Goal: Entertainment & Leisure: Consume media (video, audio)

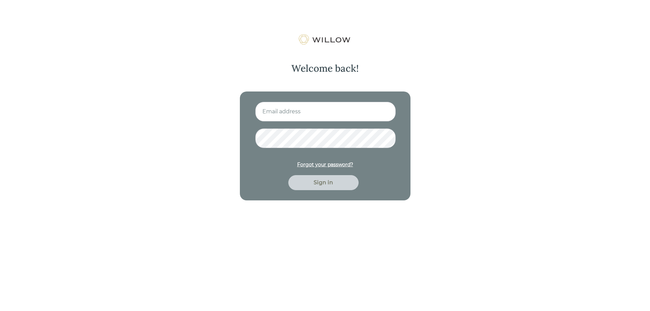
type input "[EMAIL_ADDRESS][DOMAIN_NAME]"
click at [344, 187] on div "Sign in" at bounding box center [323, 182] width 70 height 15
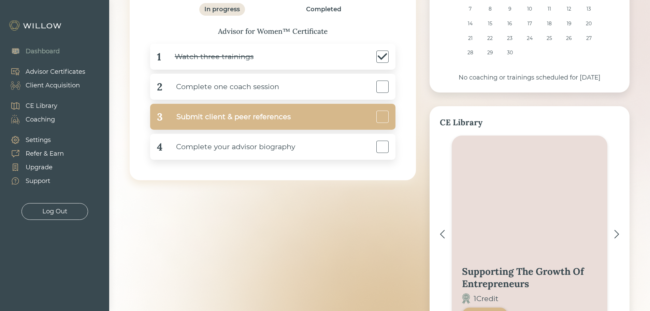
scroll to position [68, 0]
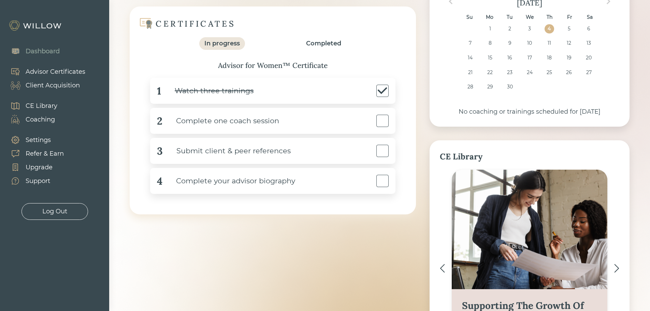
click at [50, 106] on div "CE Library" at bounding box center [42, 105] width 32 height 9
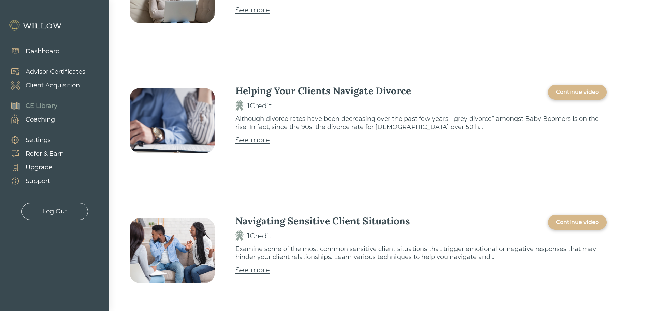
scroll to position [443, 0]
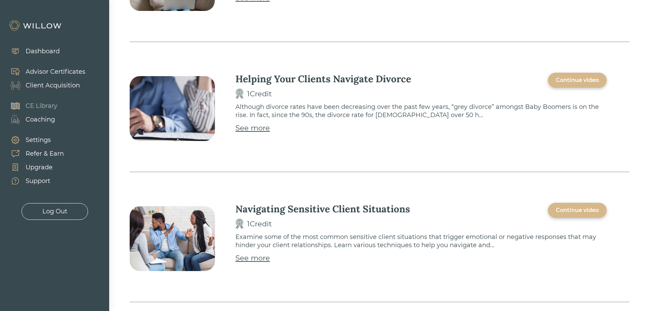
click at [578, 79] on div "Continue video" at bounding box center [577, 80] width 43 height 8
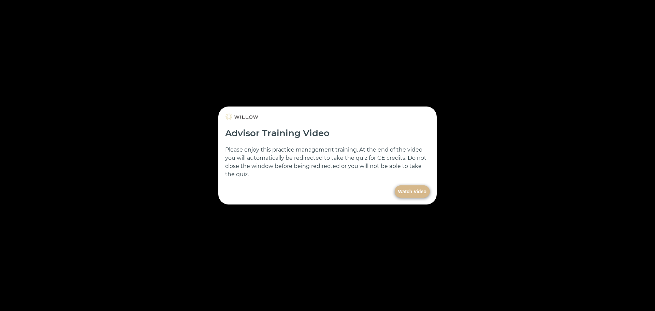
click at [412, 191] on button "Watch Video" at bounding box center [412, 191] width 35 height 12
